Goal: Transaction & Acquisition: Purchase product/service

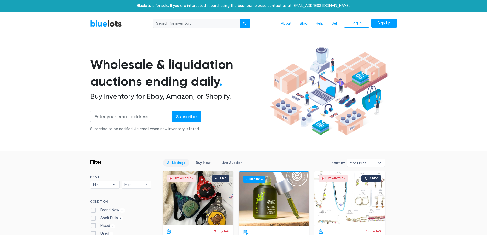
drag, startPoint x: 182, startPoint y: 78, endPoint x: 160, endPoint y: 76, distance: 22.0
click at [160, 76] on h1 "Wholesale & liquidation auctions ending daily ." at bounding box center [179, 73] width 178 height 34
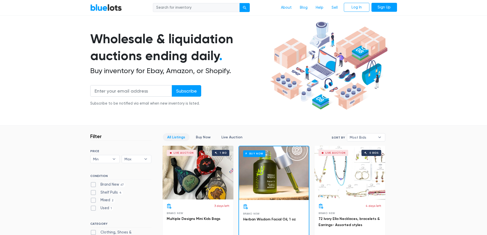
click at [94, 185] on label "Brand New 67" at bounding box center [107, 185] width 35 height 6
click at [94, 185] on New"] "Brand New 67" at bounding box center [91, 183] width 3 height 3
checkbox New"] "true"
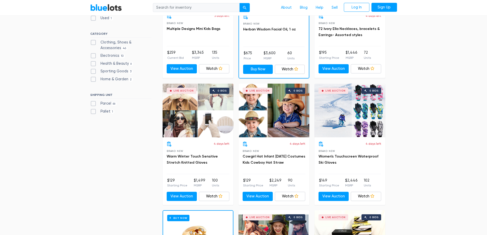
scroll to position [214, 0]
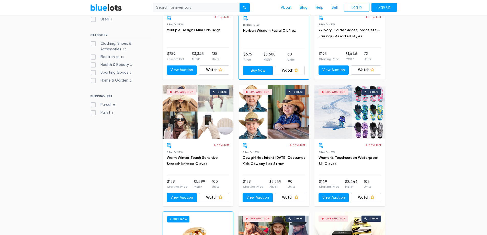
click at [93, 106] on label "Parcel 66" at bounding box center [103, 105] width 27 height 6
click at [93, 105] on input "Parcel 66" at bounding box center [91, 103] width 3 height 3
checkbox input "true"
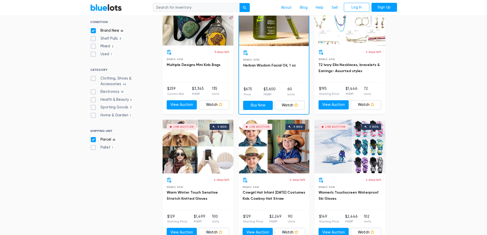
scroll to position [214, 0]
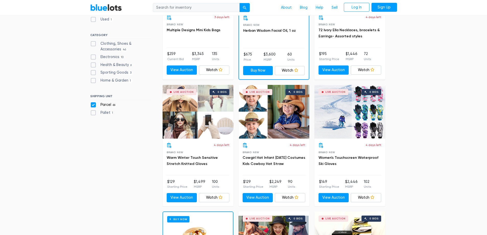
click at [94, 57] on label "Electronics 10" at bounding box center [107, 57] width 35 height 6
click at [94, 57] on input "Electronics 10" at bounding box center [91, 55] width 3 height 3
checkbox input "true"
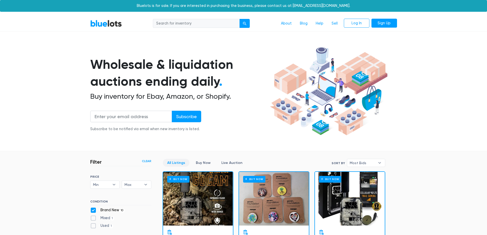
scroll to position [138, 0]
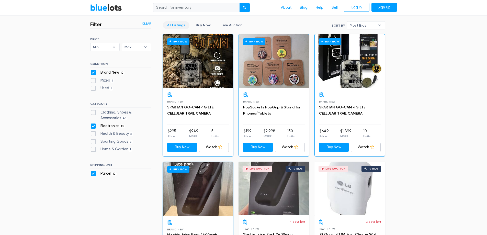
drag, startPoint x: 57, startPoint y: 78, endPoint x: 51, endPoint y: 69, distance: 10.3
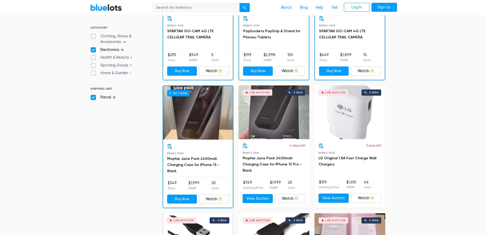
scroll to position [214, 0]
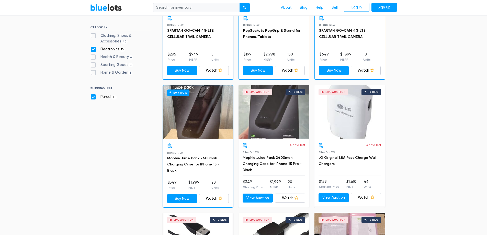
drag, startPoint x: 54, startPoint y: 70, endPoint x: 51, endPoint y: 66, distance: 5.3
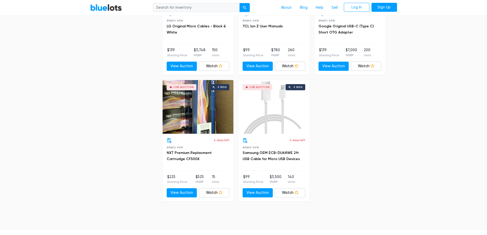
scroll to position [624, 0]
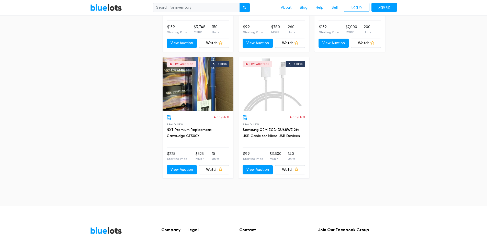
drag, startPoint x: 116, startPoint y: 89, endPoint x: 122, endPoint y: 79, distance: 11.8
